Goal: Task Accomplishment & Management: Use online tool/utility

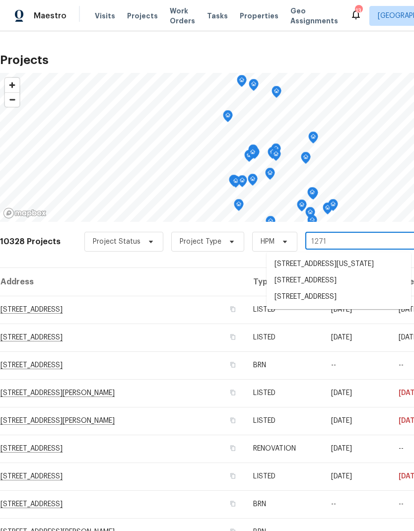
type input "12713"
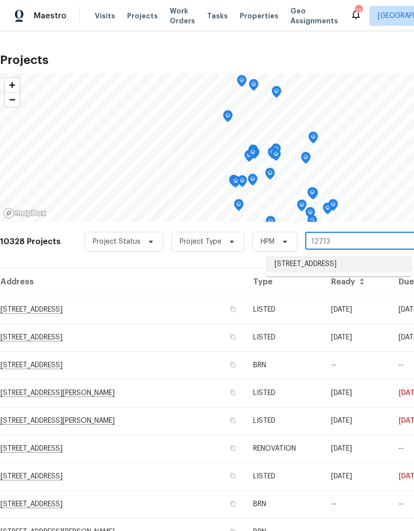
click at [316, 267] on li "[STREET_ADDRESS]" at bounding box center [339, 264] width 145 height 16
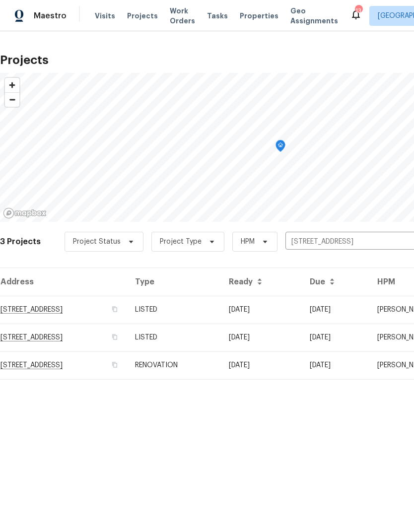
click at [221, 369] on td "RENOVATION" at bounding box center [174, 366] width 94 height 28
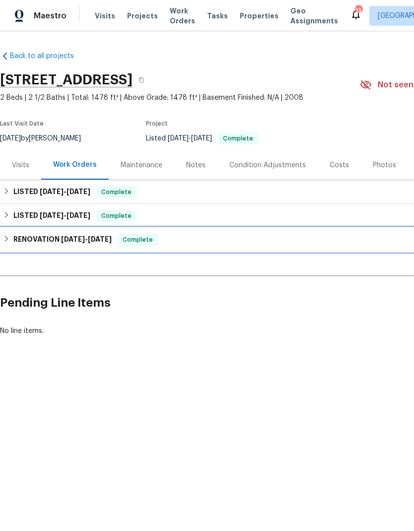
click at [11, 240] on div "RENOVATION [DATE] - [DATE] Complete" at bounding box center [280, 240] width 555 height 12
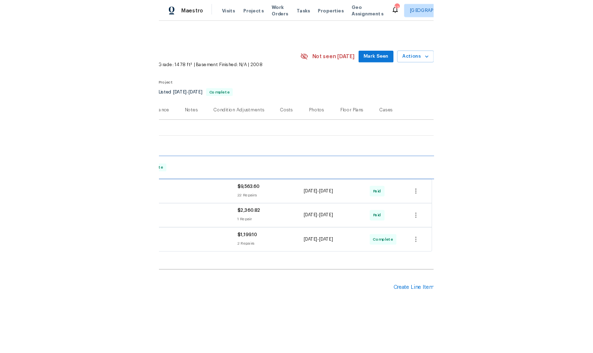
scroll to position [0, 147]
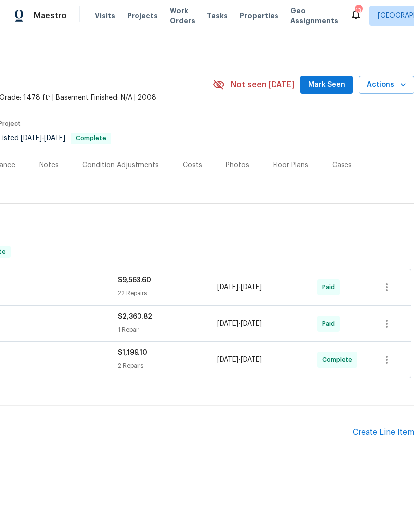
click at [366, 432] on div "Create Line Item" at bounding box center [383, 432] width 61 height 9
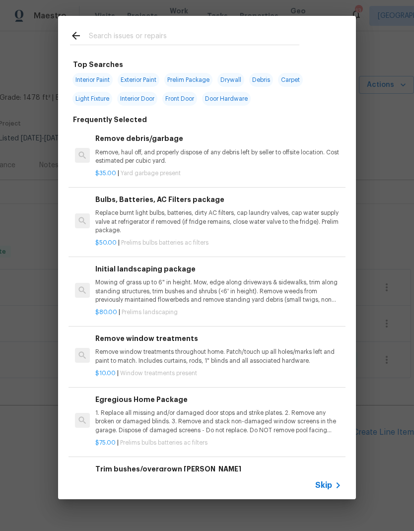
click at [327, 483] on span "Skip" at bounding box center [323, 486] width 17 height 10
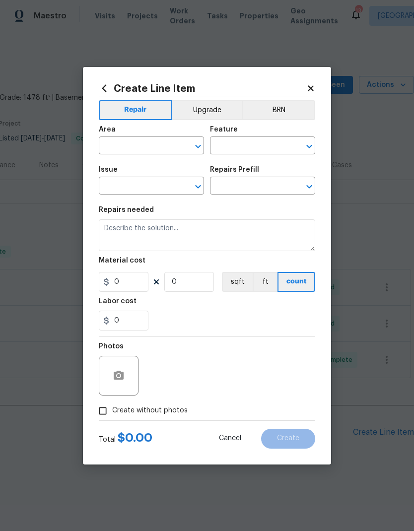
click at [118, 148] on input "text" at bounding box center [137, 146] width 77 height 15
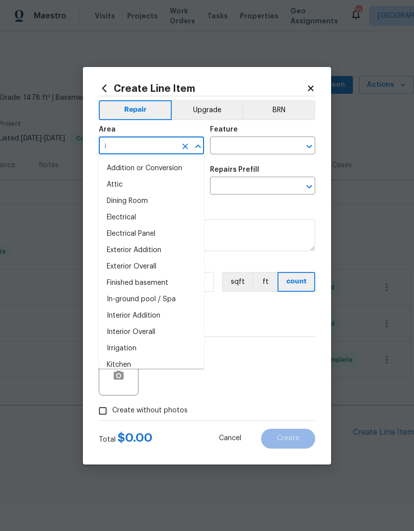
type input "in"
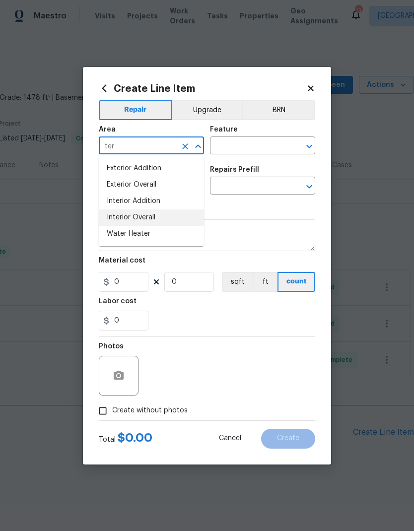
click at [151, 216] on li "Interior Overall" at bounding box center [151, 218] width 105 height 16
type input "Interior Overall"
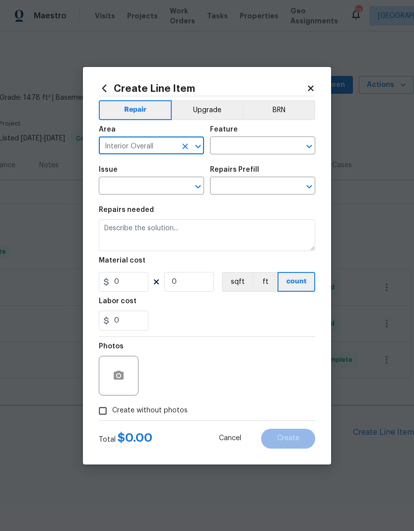
click at [257, 146] on input "text" at bounding box center [248, 146] width 77 height 15
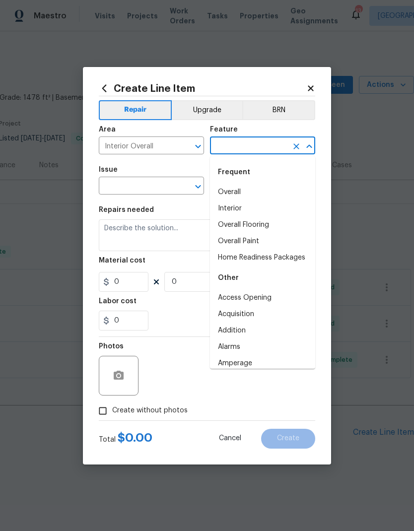
click at [247, 190] on li "Overall" at bounding box center [262, 192] width 105 height 16
type input "Overall"
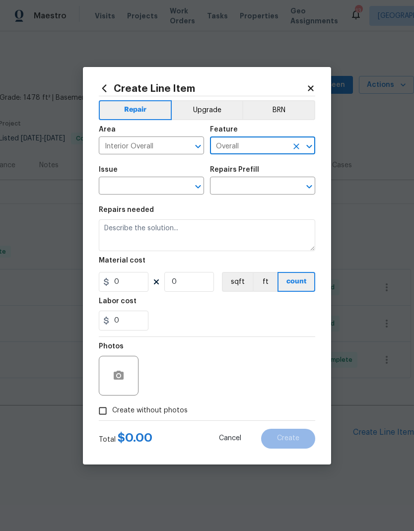
click at [159, 188] on input "text" at bounding box center [137, 186] width 77 height 15
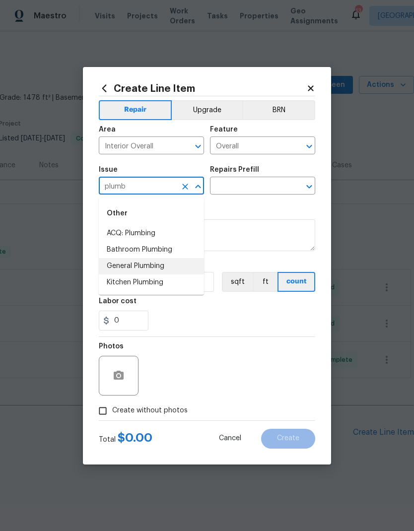
click at [154, 266] on li "General Plumbing" at bounding box center [151, 266] width 105 height 16
type input "General Plumbing"
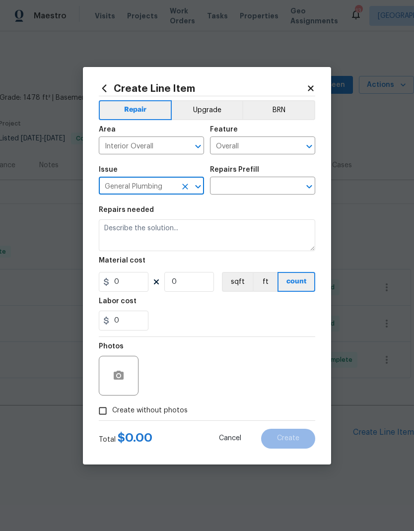
click at [243, 189] on input "text" at bounding box center [248, 186] width 77 height 15
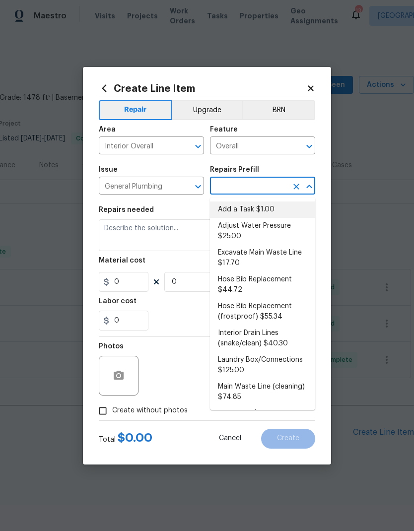
click at [253, 214] on li "Add a Task $1.00" at bounding box center [262, 210] width 105 height 16
type input "Add a Task $1.00"
type input "Plumbing"
type textarea "HPM to detail"
type input "1"
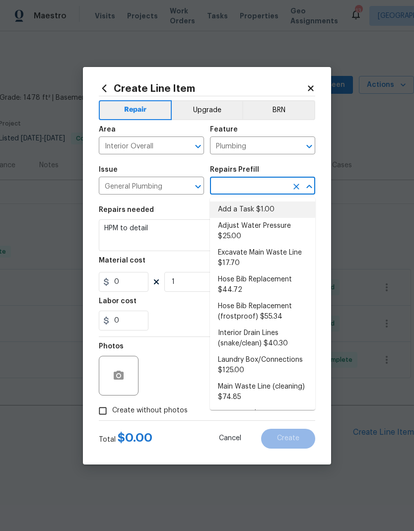
type input "Add a Task $1.00"
type input "1"
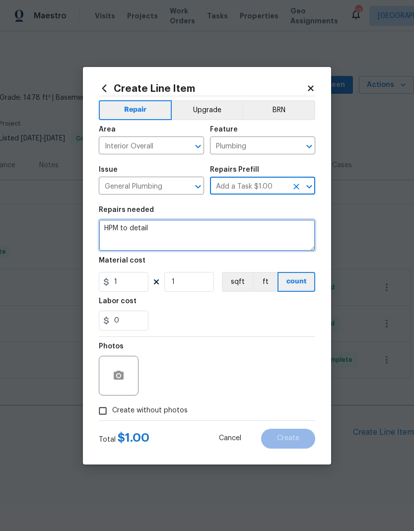
click at [210, 229] on textarea "HPM to detail" at bounding box center [207, 236] width 217 height 32
type textarea "H"
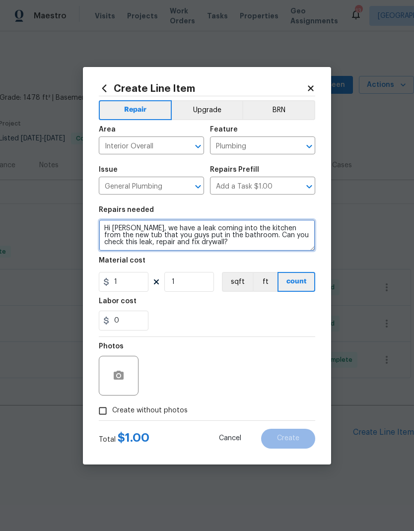
type textarea "Hi [PERSON_NAME], we have a leak coming into the kitchen from the new tub that …"
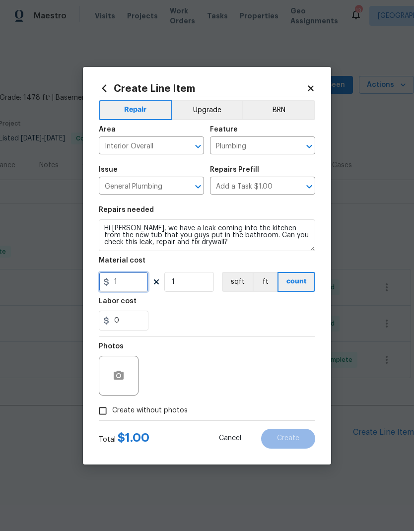
click at [136, 285] on input "1" at bounding box center [124, 282] width 50 height 20
click at [242, 308] on div "Labor cost" at bounding box center [207, 304] width 217 height 13
click at [119, 380] on icon "button" at bounding box center [119, 375] width 10 height 9
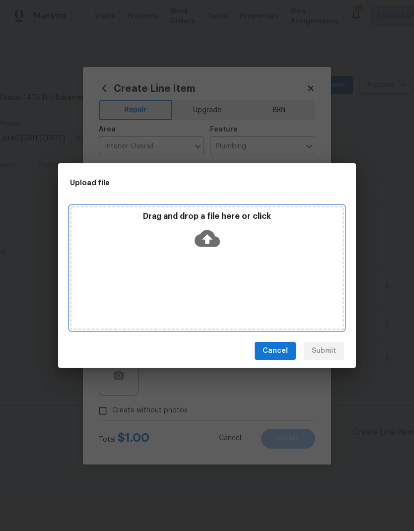
click at [251, 274] on div "Drag and drop a file here or click" at bounding box center [207, 268] width 274 height 124
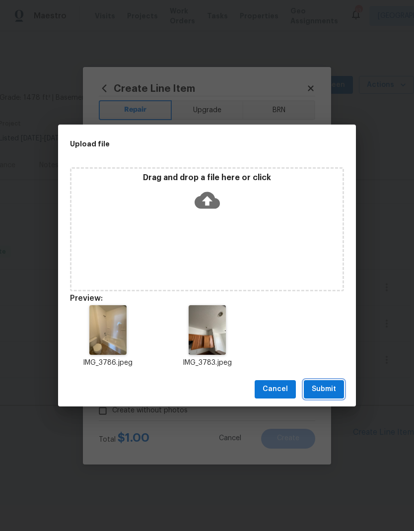
click at [332, 389] on span "Submit" at bounding box center [324, 389] width 24 height 12
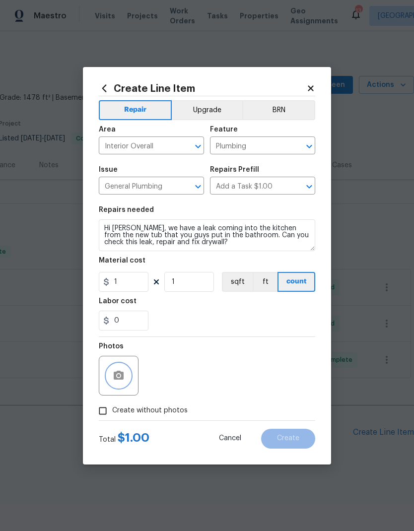
click at [127, 383] on button "button" at bounding box center [119, 376] width 24 height 24
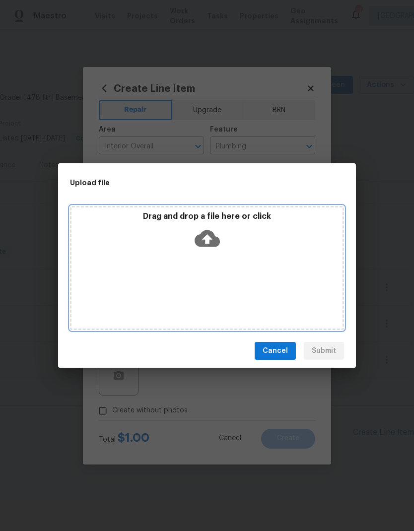
click at [272, 283] on div "Drag and drop a file here or click" at bounding box center [207, 268] width 274 height 124
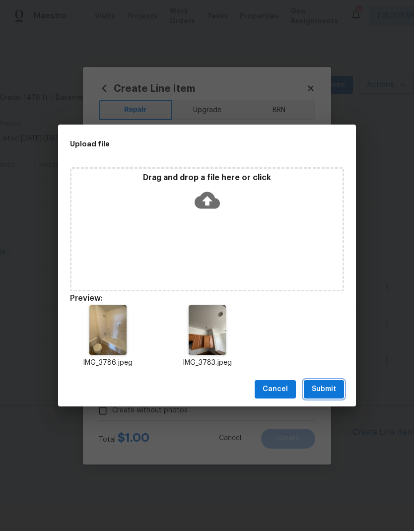
click at [329, 388] on span "Submit" at bounding box center [324, 389] width 24 height 12
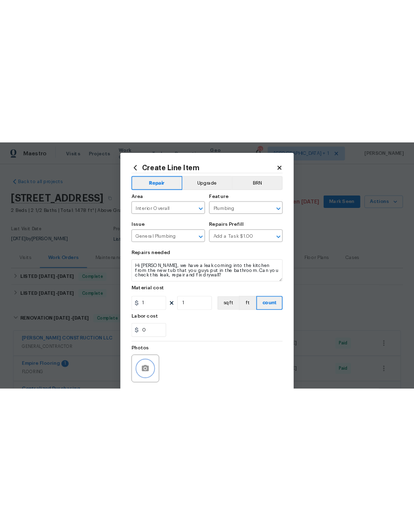
scroll to position [0, 0]
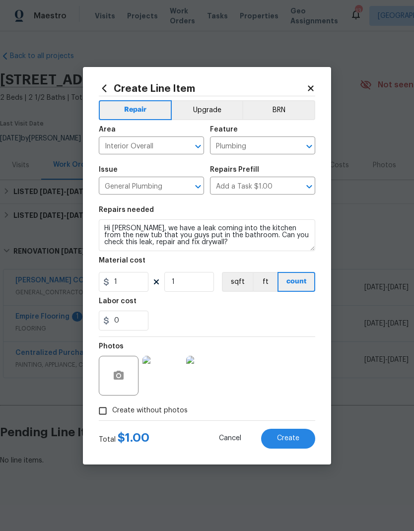
click at [298, 442] on span "Create" at bounding box center [288, 438] width 22 height 7
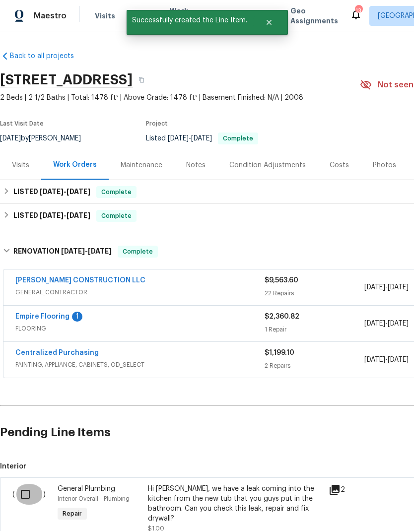
click at [26, 493] on input "checkbox" at bounding box center [29, 494] width 28 height 21
checkbox input "true"
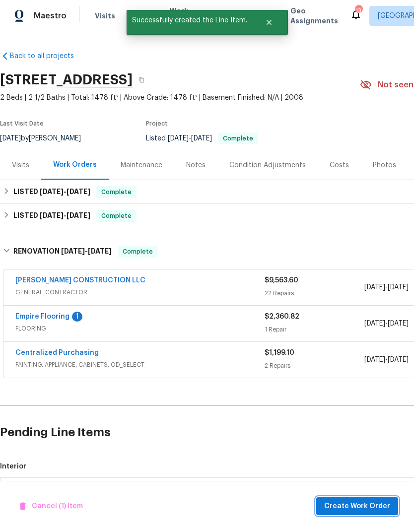
click at [377, 506] on span "Create Work Order" at bounding box center [357, 507] width 66 height 12
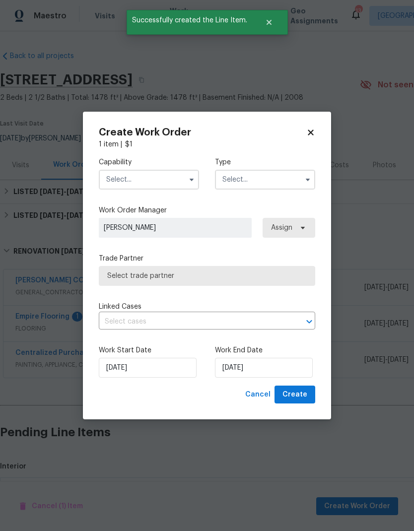
click at [126, 178] on input "text" at bounding box center [149, 180] width 100 height 20
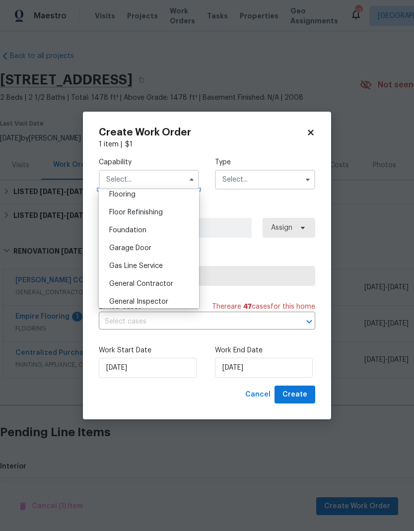
scroll to position [392, 0]
click at [169, 283] on span "General Contractor" at bounding box center [141, 283] width 64 height 7
type input "General Contractor"
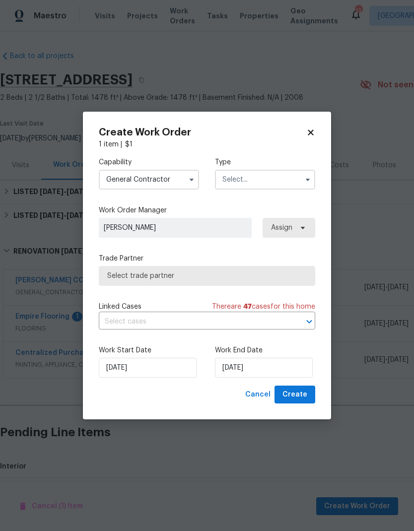
click at [263, 185] on input "text" at bounding box center [265, 180] width 100 height 20
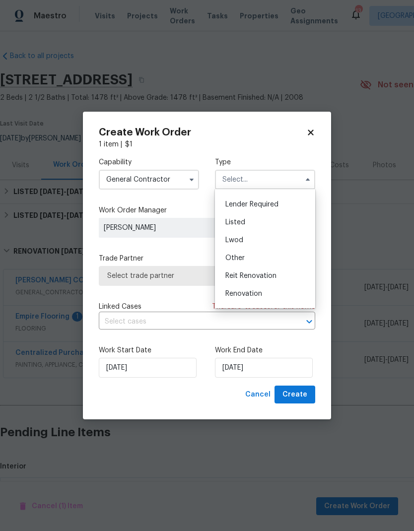
scroll to position [69, 0]
click at [257, 224] on div "Listed" at bounding box center [265, 222] width 95 height 18
type input "Listed"
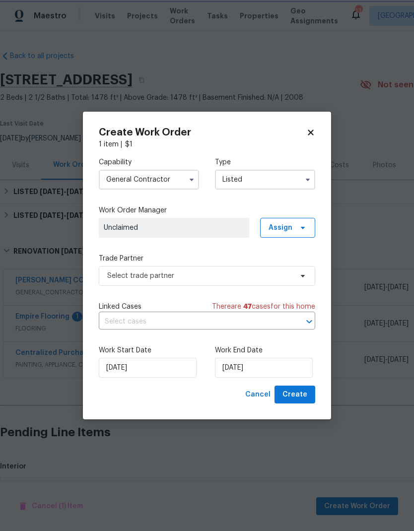
scroll to position [0, 0]
click at [299, 231] on icon at bounding box center [303, 228] width 8 height 8
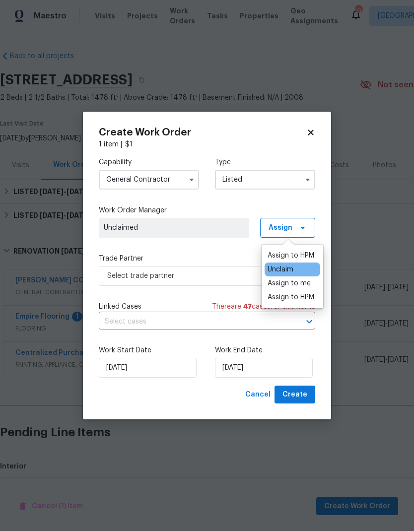
click at [305, 254] on div "Assign to HPM" at bounding box center [291, 256] width 47 height 10
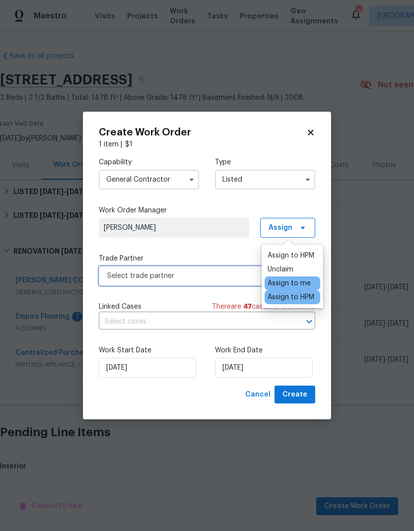
click at [216, 277] on span "Select trade partner" at bounding box center [199, 276] width 185 height 10
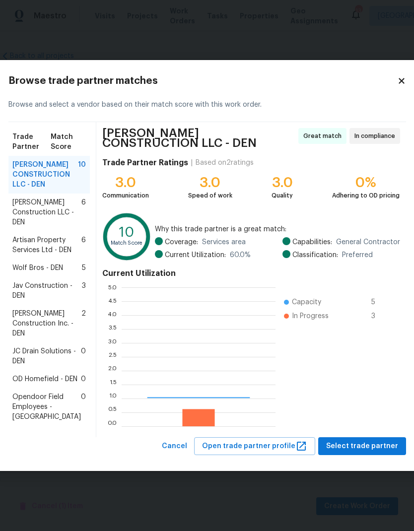
scroll to position [139, 154]
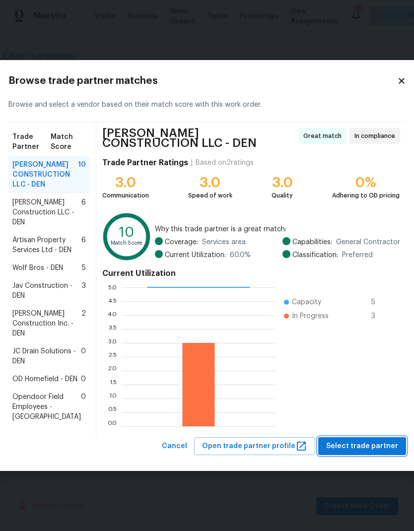
click at [356, 451] on span "Select trade partner" at bounding box center [362, 447] width 72 height 12
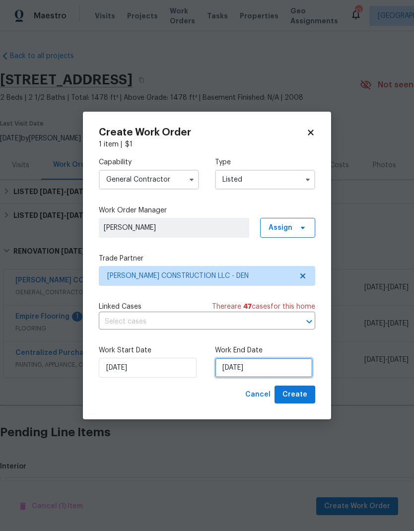
click at [283, 366] on input "[DATE]" at bounding box center [264, 368] width 98 height 20
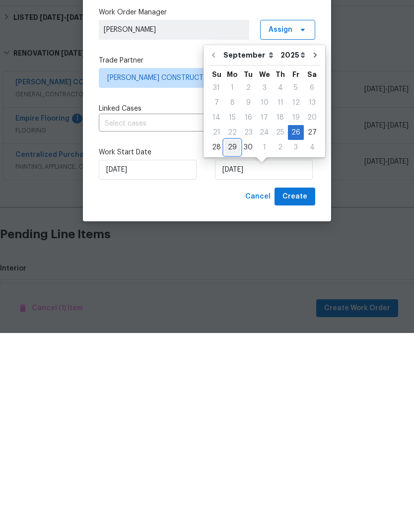
click at [233, 339] on div "29" at bounding box center [232, 346] width 16 height 14
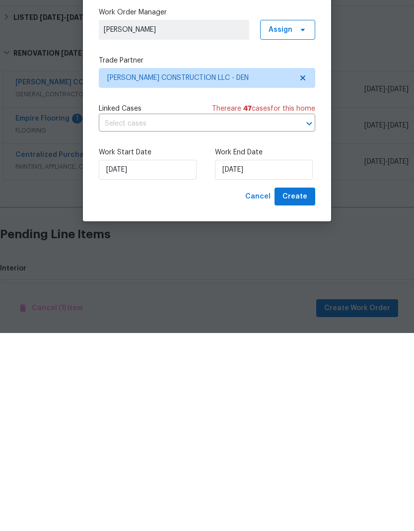
type input "[DATE]"
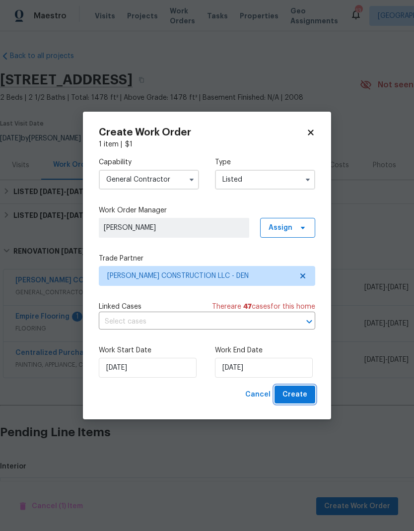
click at [302, 395] on span "Create" at bounding box center [295, 395] width 25 height 12
checkbox input "false"
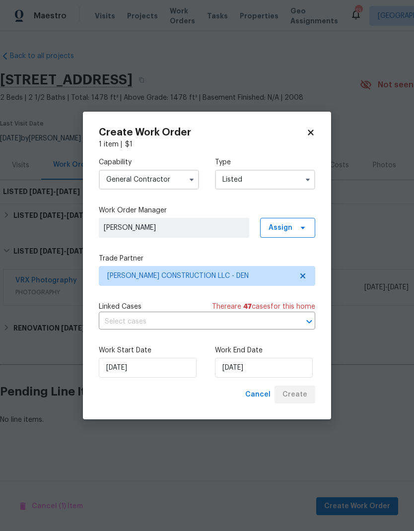
scroll to position [0, 0]
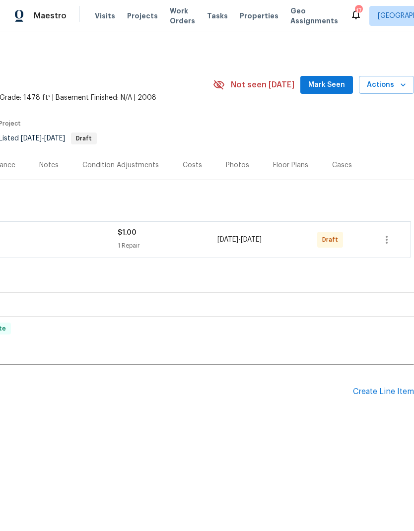
scroll to position [0, 147]
click at [384, 240] on icon "button" at bounding box center [387, 240] width 12 height 12
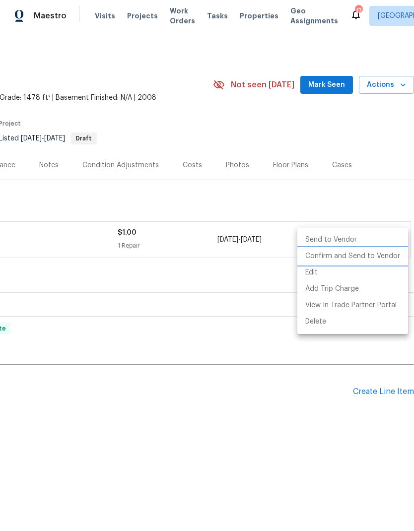
click at [350, 255] on li "Confirm and Send to Vendor" at bounding box center [352, 256] width 111 height 16
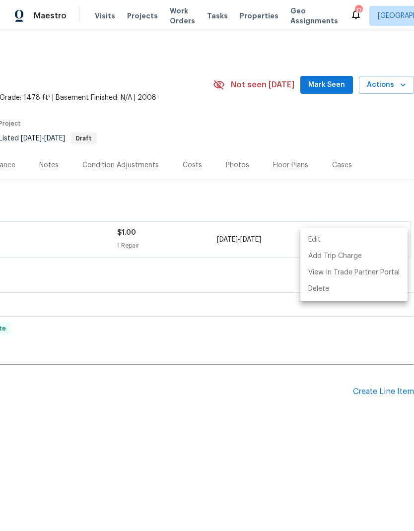
click at [324, 340] on div at bounding box center [207, 265] width 414 height 531
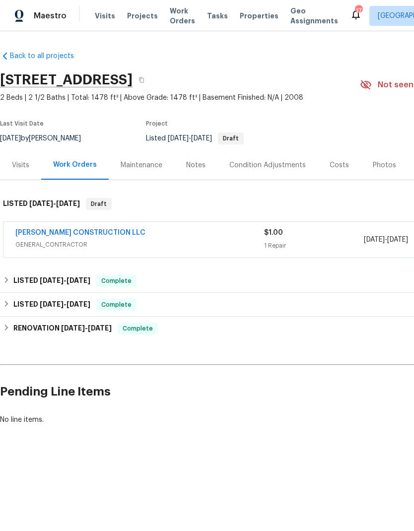
scroll to position [0, 0]
click at [24, 169] on div "Visits" at bounding box center [20, 165] width 17 height 10
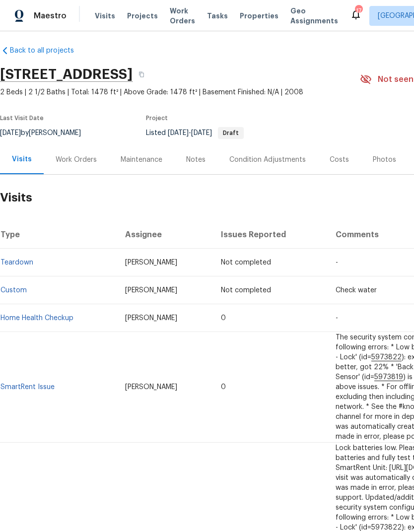
scroll to position [5, 0]
click at [43, 315] on link "Home Health Checkup" at bounding box center [36, 318] width 73 height 7
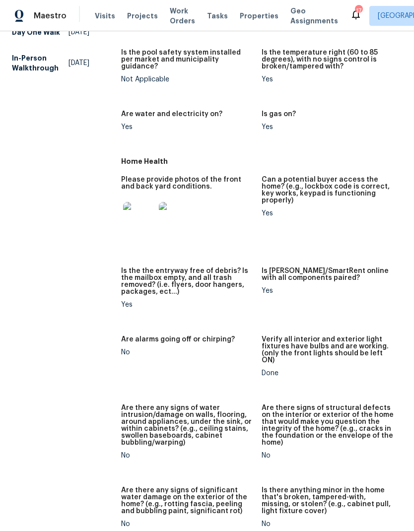
scroll to position [312, 0]
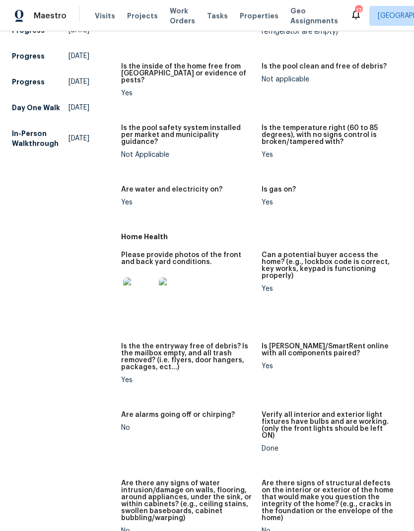
click at [170, 278] on img at bounding box center [175, 294] width 32 height 32
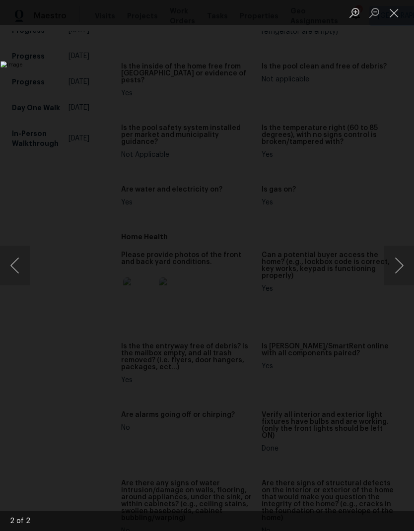
click at [20, 267] on button "Previous image" at bounding box center [15, 266] width 30 height 40
click at [393, 12] on button "Close lightbox" at bounding box center [394, 12] width 20 height 17
